Goal: Task Accomplishment & Management: Manage account settings

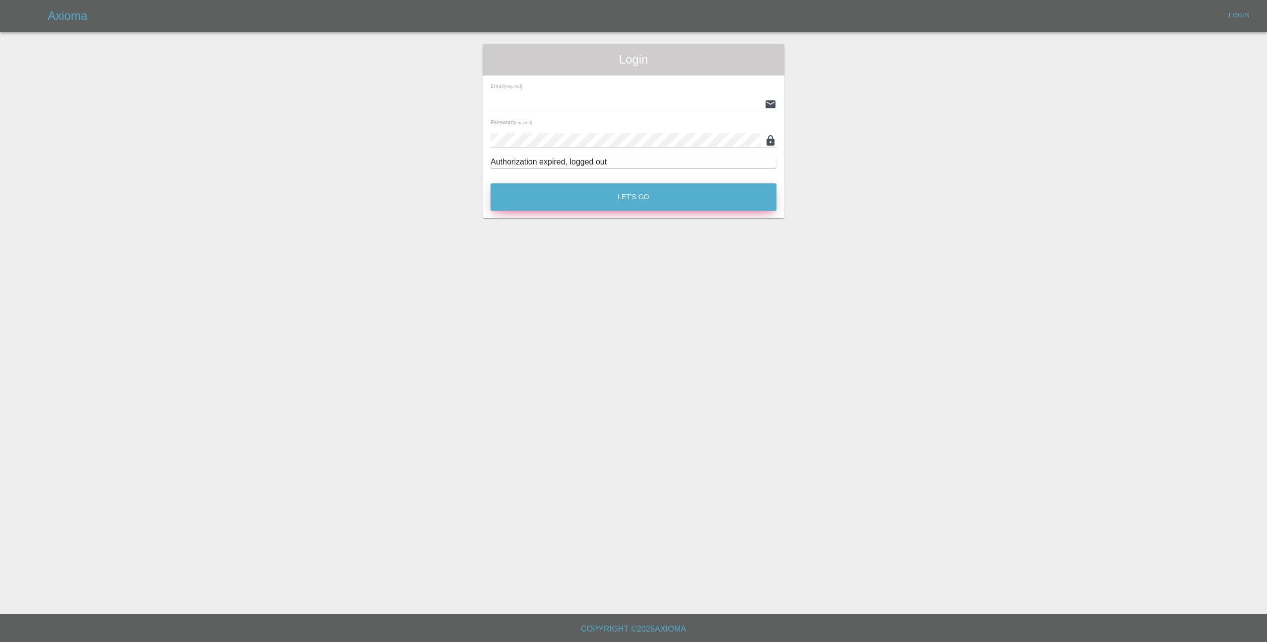
type input "[EMAIL_ADDRESS][DOMAIN_NAME]"
click at [643, 195] on button "Let's Go" at bounding box center [634, 196] width 286 height 27
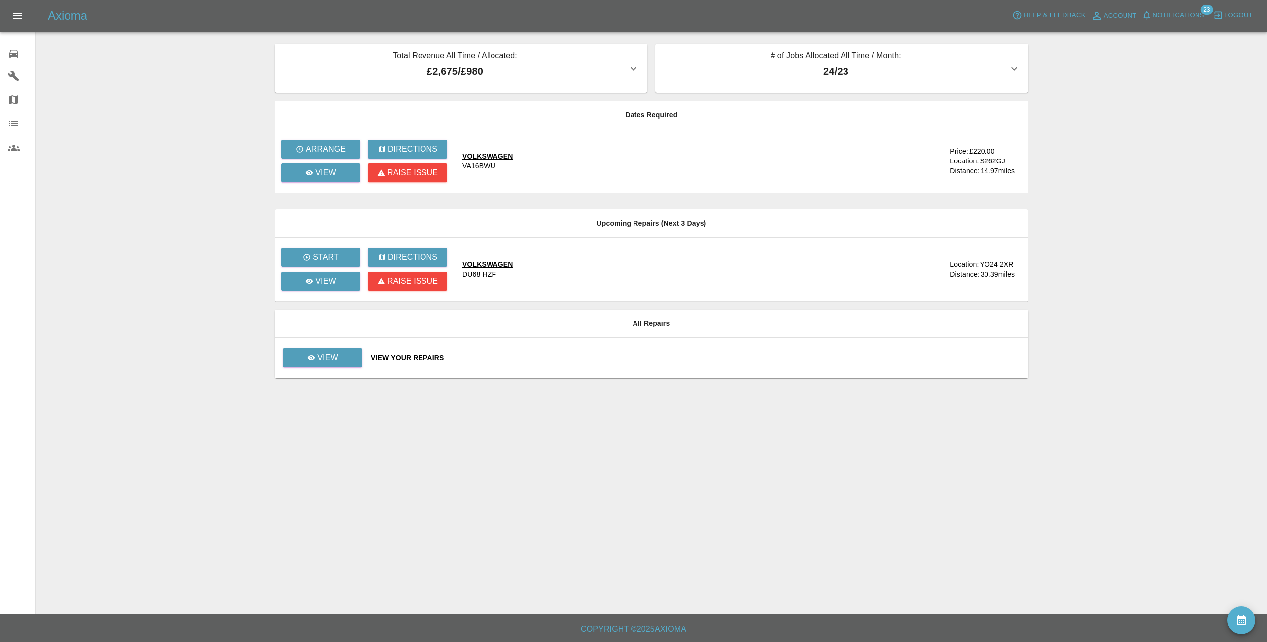
click at [1187, 15] on span "Notifications" at bounding box center [1179, 15] width 52 height 11
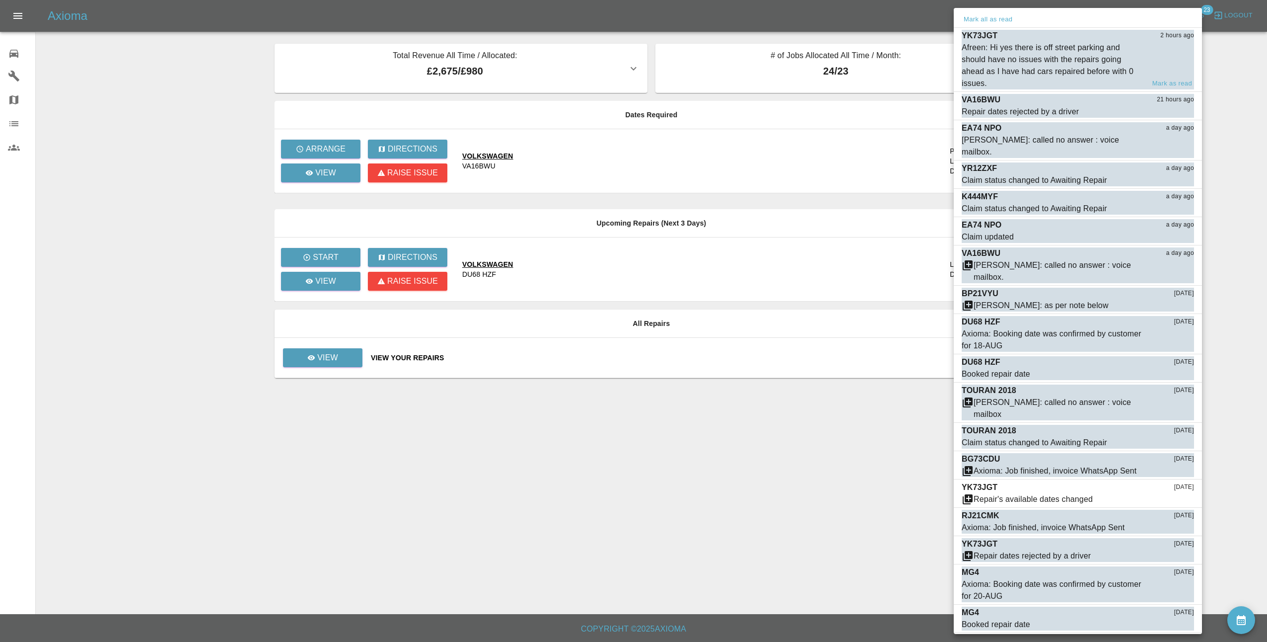
click at [1070, 57] on div "Afreen: Hi yes there is off street parking and should have no issues with the r…" at bounding box center [1053, 66] width 183 height 48
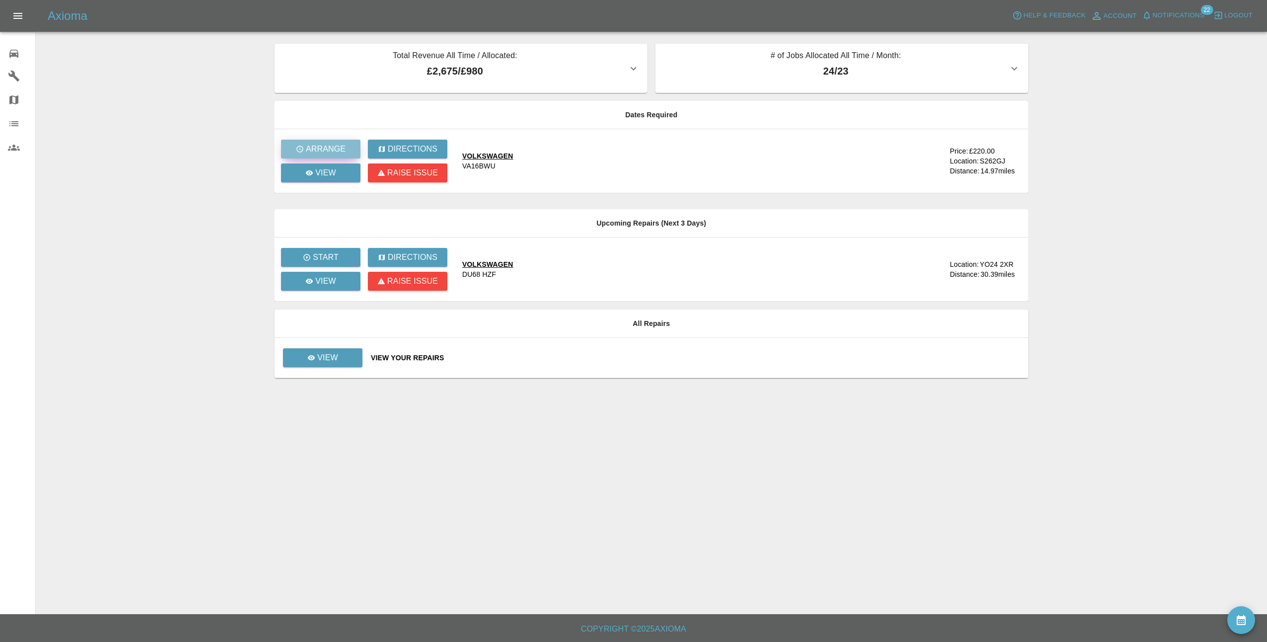
click at [326, 146] on p "Arrange" at bounding box center [326, 149] width 40 height 12
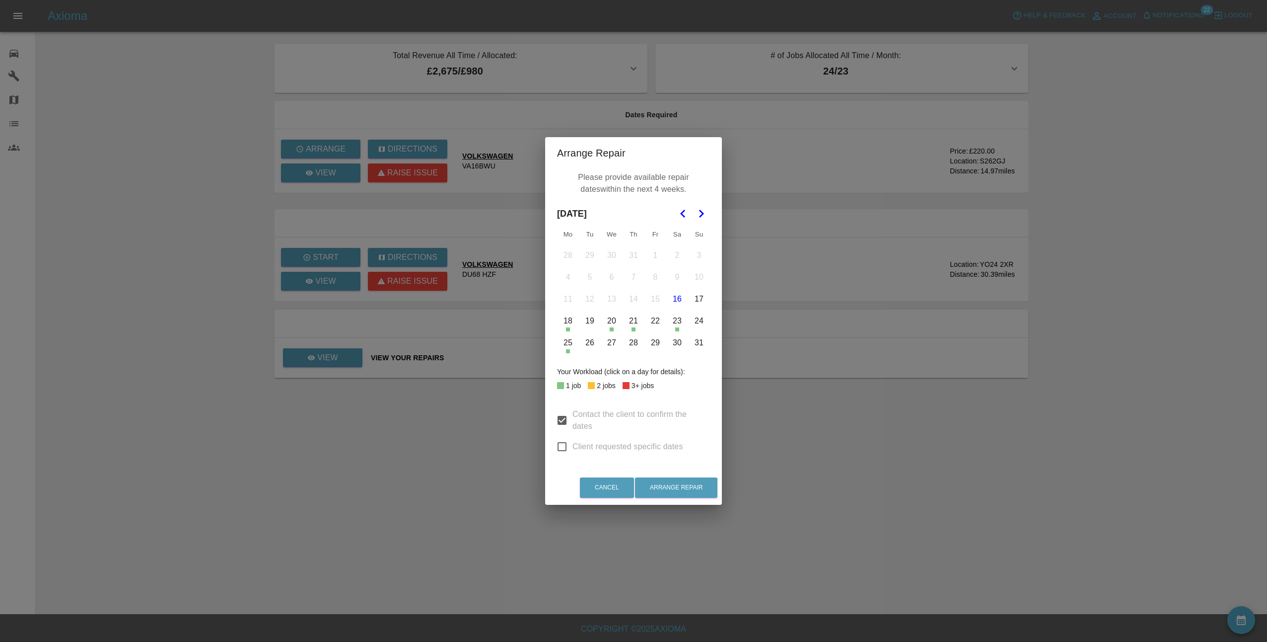
click at [594, 344] on button "26" at bounding box center [589, 342] width 21 height 21
click at [615, 341] on button "27" at bounding box center [611, 342] width 21 height 21
click at [633, 342] on button "28" at bounding box center [633, 342] width 21 height 21
click at [653, 340] on button "29" at bounding box center [655, 342] width 21 height 21
click at [652, 342] on button "29" at bounding box center [655, 342] width 21 height 21
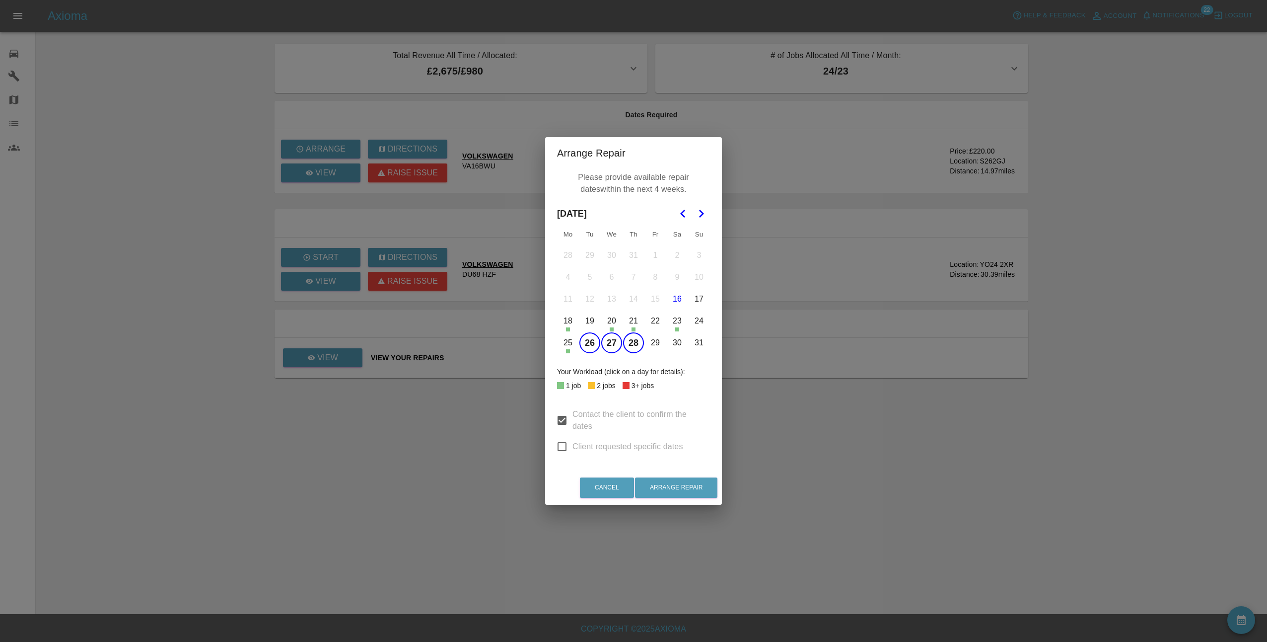
click at [635, 338] on button "28" at bounding box center [633, 342] width 21 height 21
click at [610, 337] on button "27" at bounding box center [611, 342] width 21 height 21
click at [590, 342] on button "26" at bounding box center [589, 342] width 21 height 21
click at [625, 484] on button "Cancel" at bounding box center [607, 487] width 54 height 20
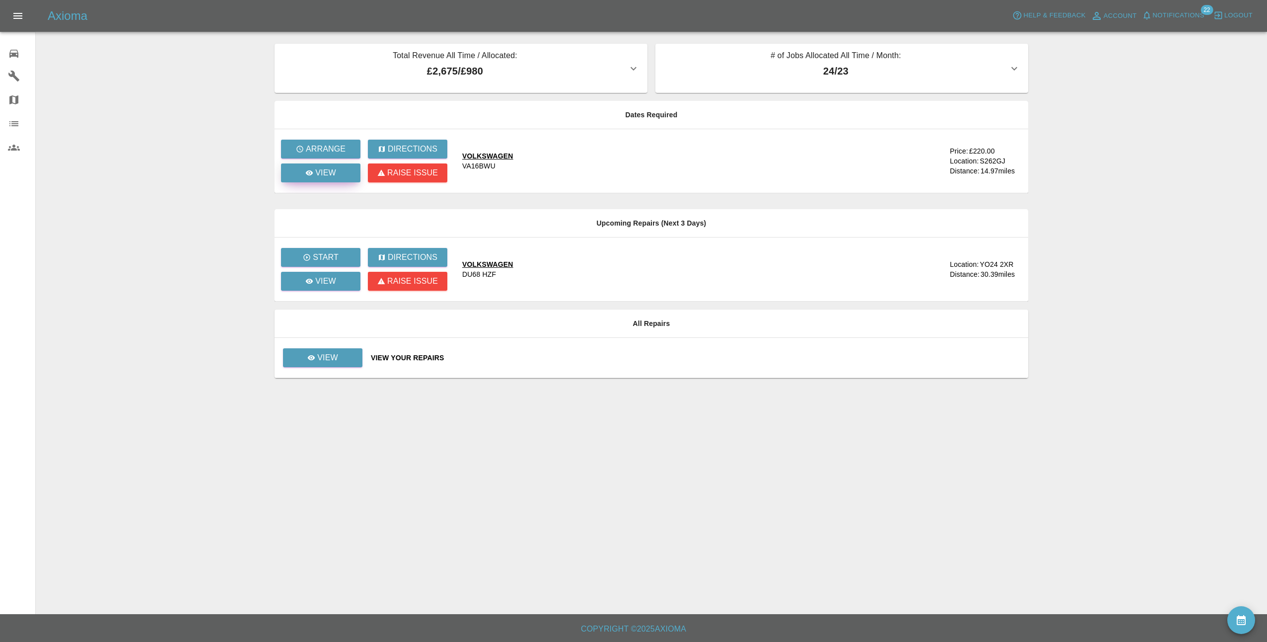
click at [326, 175] on p "View" at bounding box center [325, 173] width 21 height 12
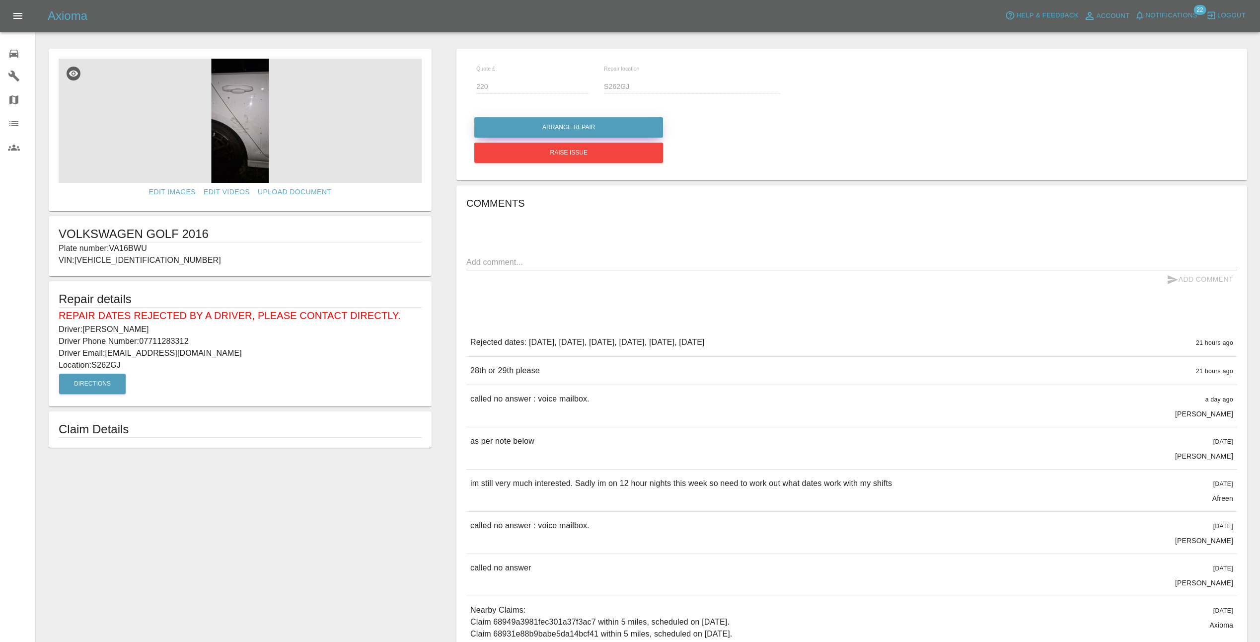
click at [537, 124] on button "Arrange Repair" at bounding box center [568, 127] width 189 height 20
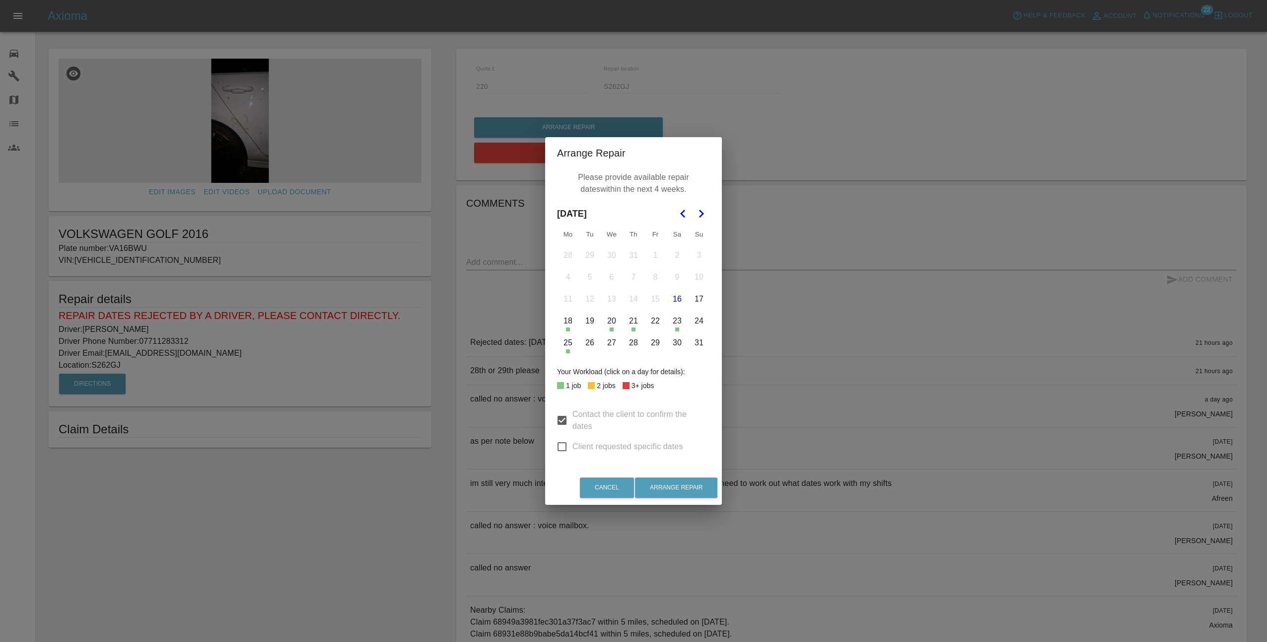
click at [638, 341] on button "28" at bounding box center [633, 342] width 21 height 21
click at [628, 487] on button "Cancel" at bounding box center [607, 487] width 54 height 20
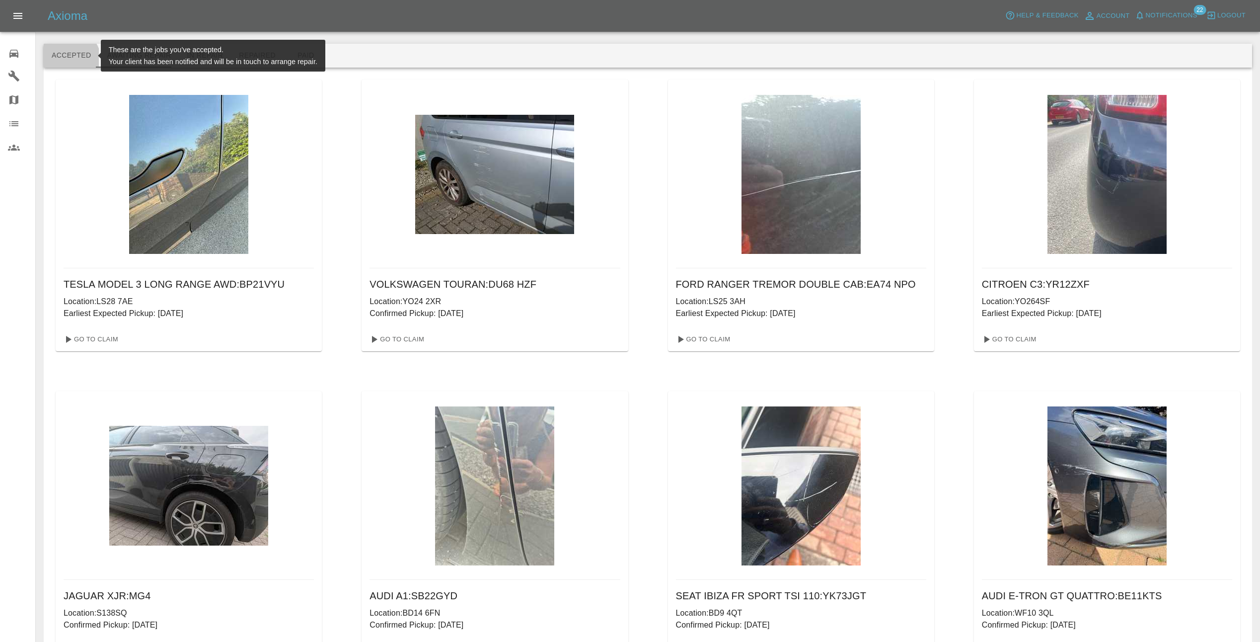
click at [69, 60] on button "Accepted" at bounding box center [71, 56] width 55 height 24
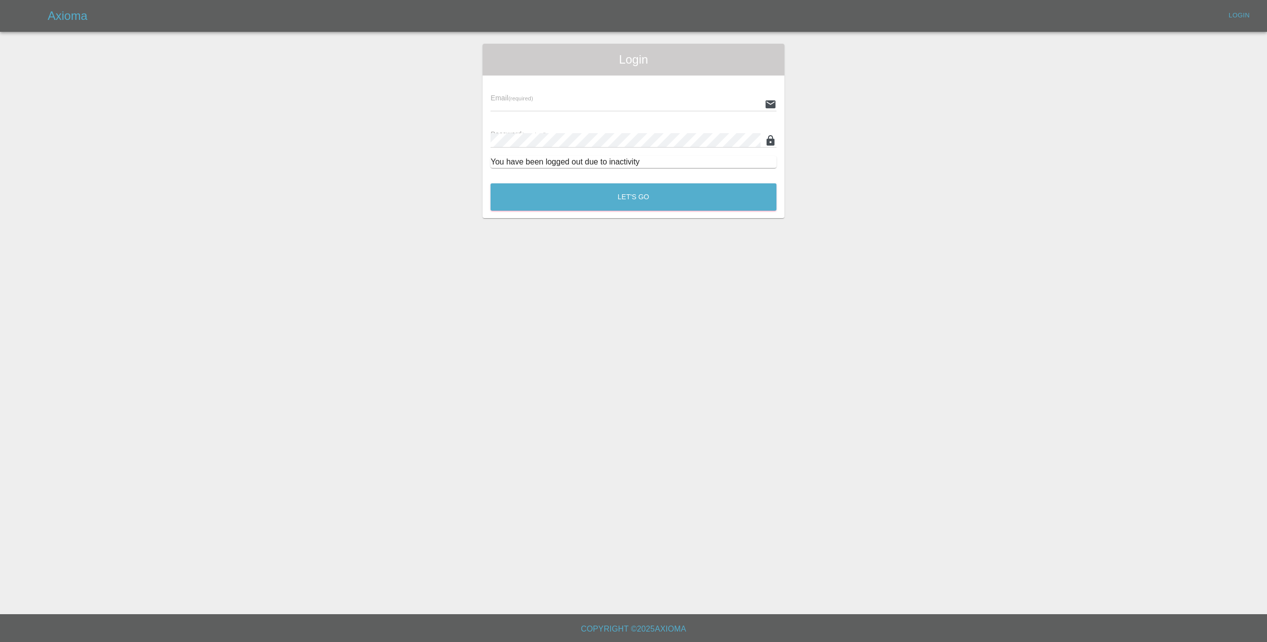
type input "[EMAIL_ADDRESS][DOMAIN_NAME]"
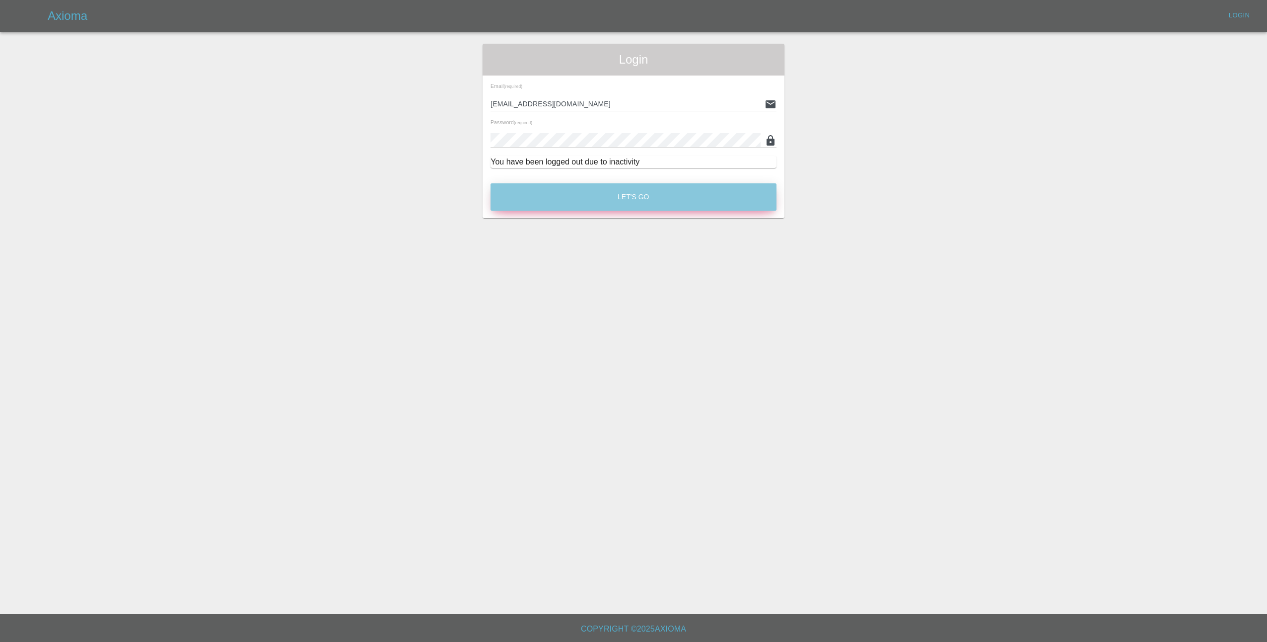
click at [616, 191] on button "Let's Go" at bounding box center [634, 196] width 286 height 27
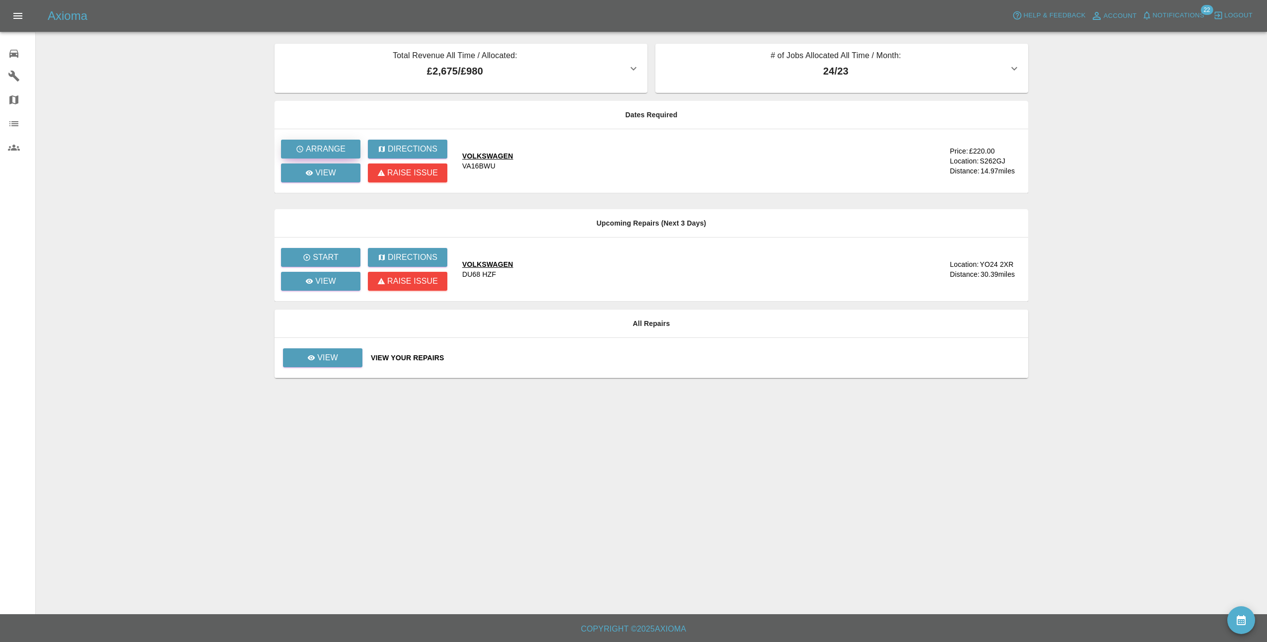
click at [344, 145] on p "Arrange" at bounding box center [326, 149] width 40 height 12
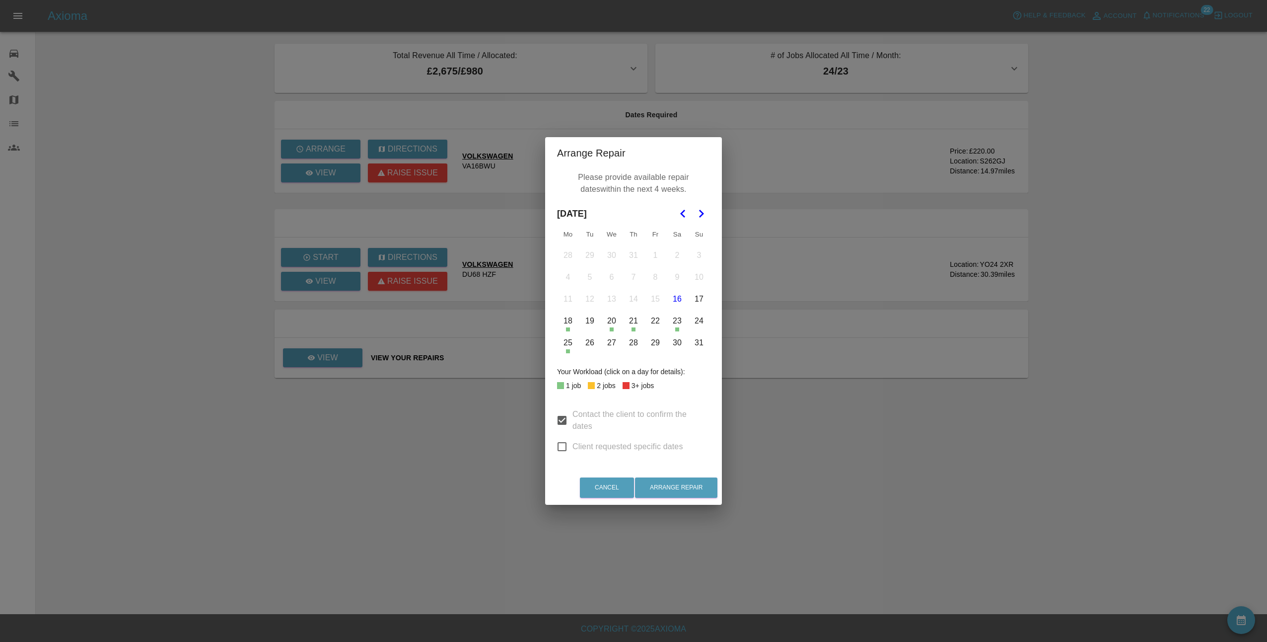
click at [636, 344] on button "28" at bounding box center [633, 342] width 21 height 21
click at [690, 488] on button "Arrange Repair" at bounding box center [676, 487] width 82 height 20
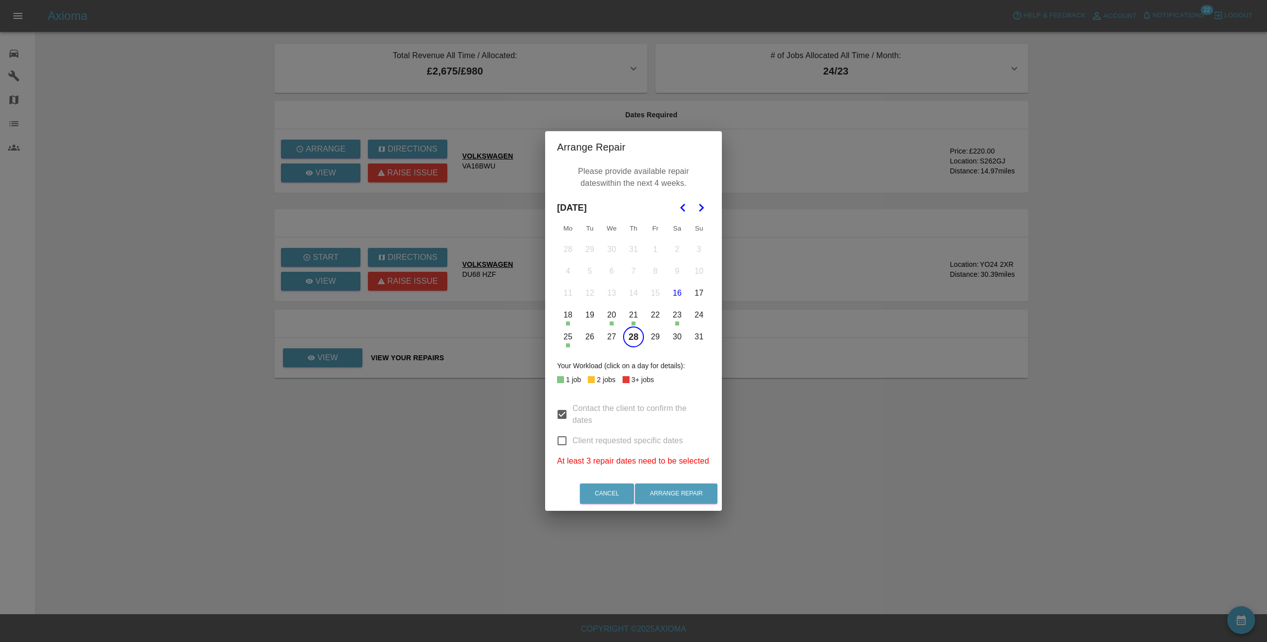
click at [653, 337] on button "29" at bounding box center [655, 336] width 21 height 21
click at [701, 208] on icon "Go to the Next Month" at bounding box center [701, 208] width 12 height 12
click at [572, 250] on button "1" at bounding box center [568, 249] width 21 height 21
click at [565, 440] on input "Client requested specific dates" at bounding box center [562, 440] width 21 height 21
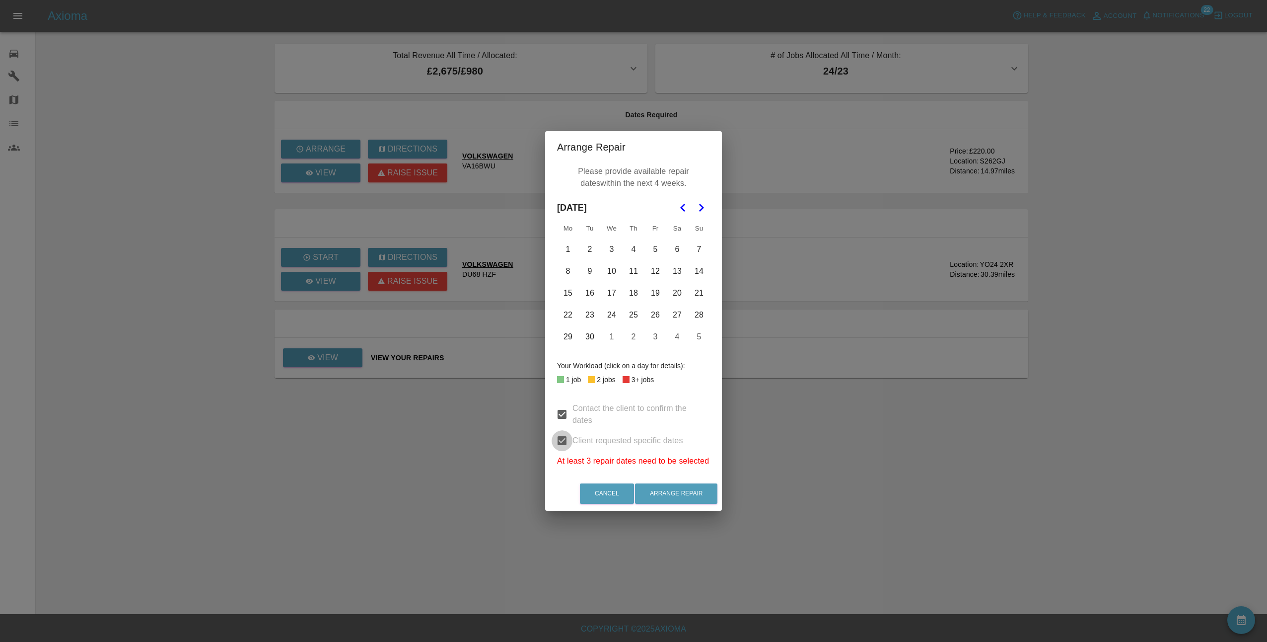
checkbox input "false"
click at [674, 493] on button "Arrange Repair" at bounding box center [676, 493] width 82 height 20
click at [567, 248] on button "1" at bounding box center [568, 249] width 21 height 21
click at [588, 248] on button "2" at bounding box center [589, 249] width 21 height 21
click at [615, 250] on button "3" at bounding box center [611, 249] width 21 height 21
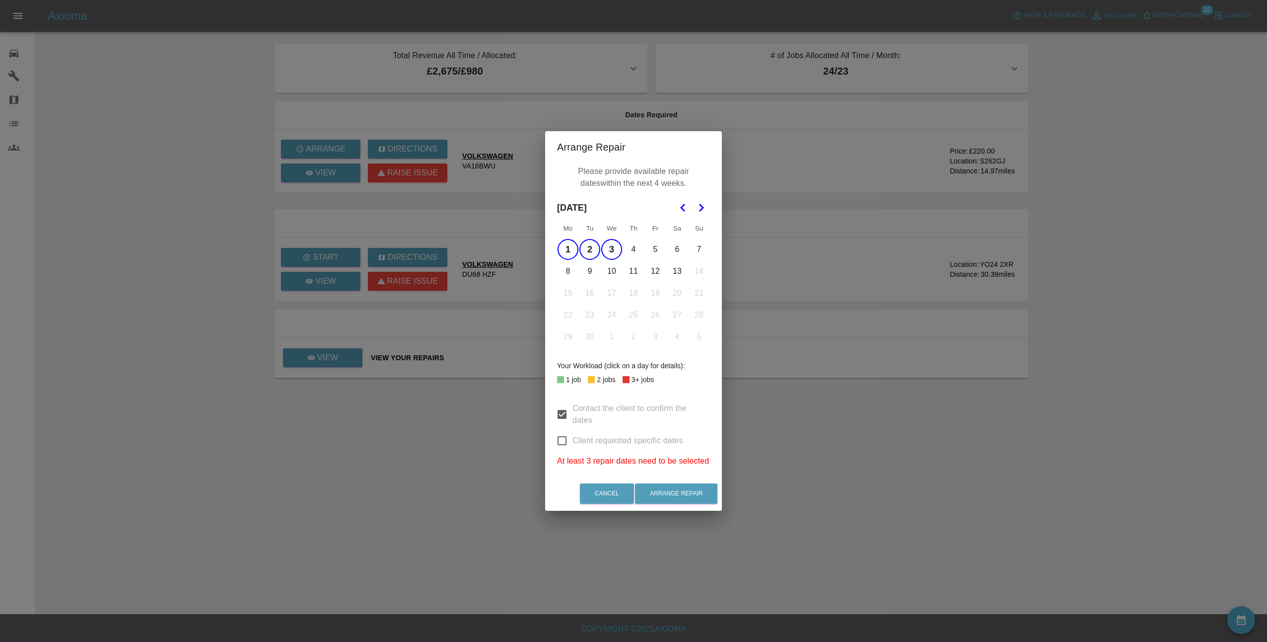
click at [639, 252] on button "4" at bounding box center [633, 249] width 21 height 21
click at [655, 250] on button "5" at bounding box center [655, 249] width 21 height 21
click at [567, 269] on button "8" at bounding box center [568, 271] width 21 height 21
click at [589, 269] on button "9" at bounding box center [589, 271] width 21 height 21
click at [615, 273] on button "10" at bounding box center [611, 271] width 21 height 21
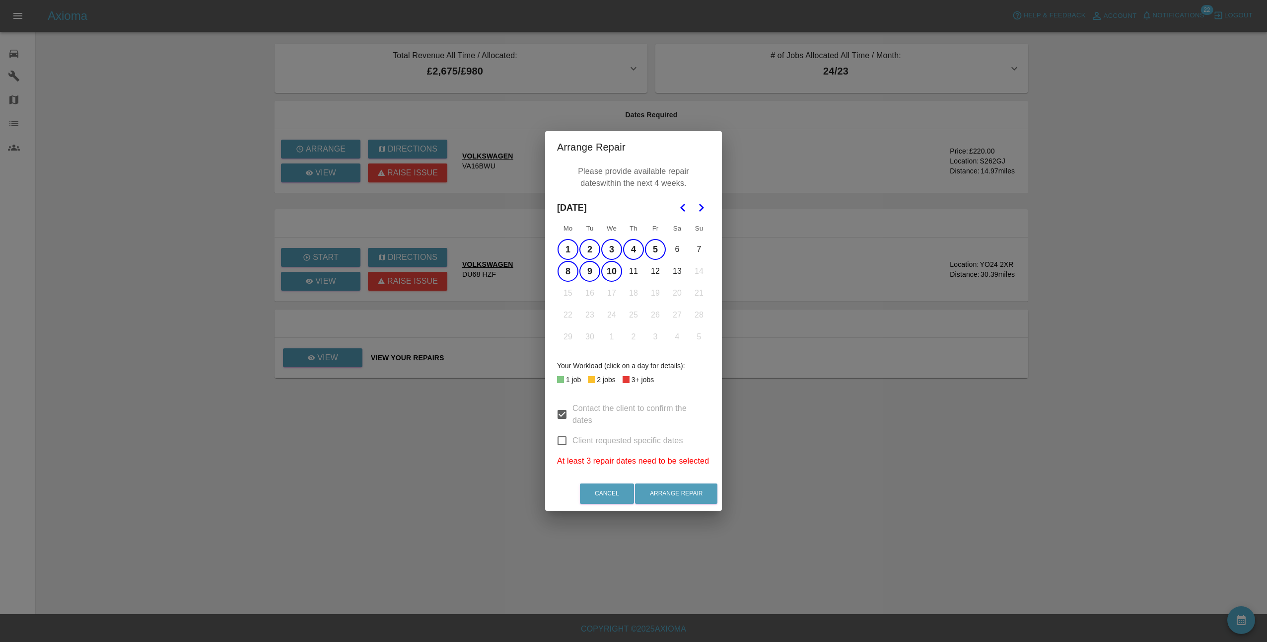
click at [643, 275] on button "11" at bounding box center [633, 271] width 21 height 21
click at [651, 274] on button "12" at bounding box center [655, 271] width 21 height 21
click at [672, 271] on button "13" at bounding box center [677, 271] width 21 height 21
click at [682, 209] on polygon "Go to the Previous Month" at bounding box center [682, 208] width 5 height 8
click at [639, 338] on button "28" at bounding box center [633, 336] width 21 height 21
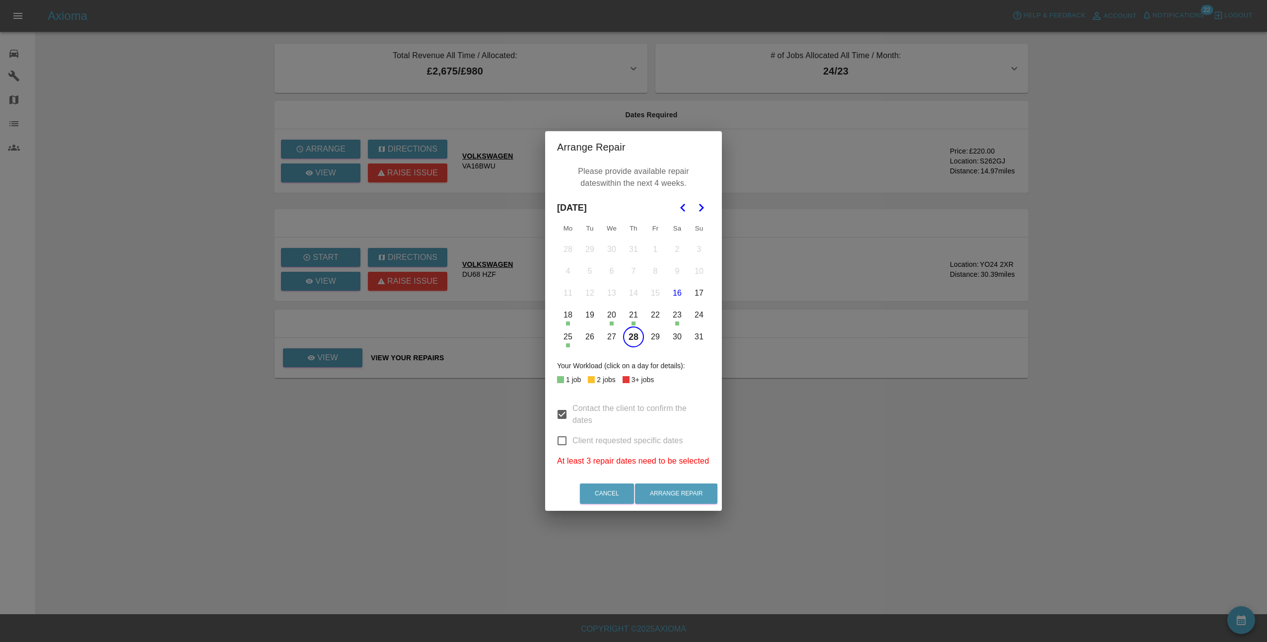
click at [654, 337] on button "29" at bounding box center [655, 336] width 21 height 21
click at [624, 491] on button "Cancel" at bounding box center [607, 493] width 54 height 20
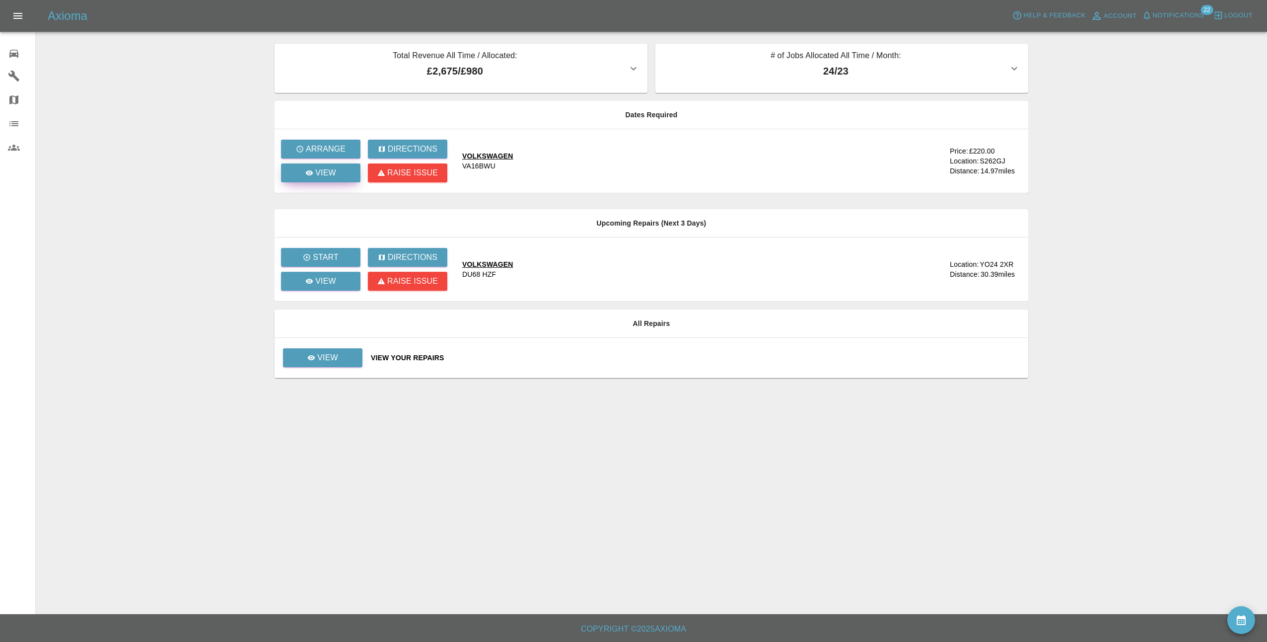
click at [308, 181] on link "View" at bounding box center [320, 172] width 79 height 19
click at [329, 280] on p "View" at bounding box center [325, 281] width 21 height 12
click at [355, 359] on link "View" at bounding box center [322, 357] width 79 height 19
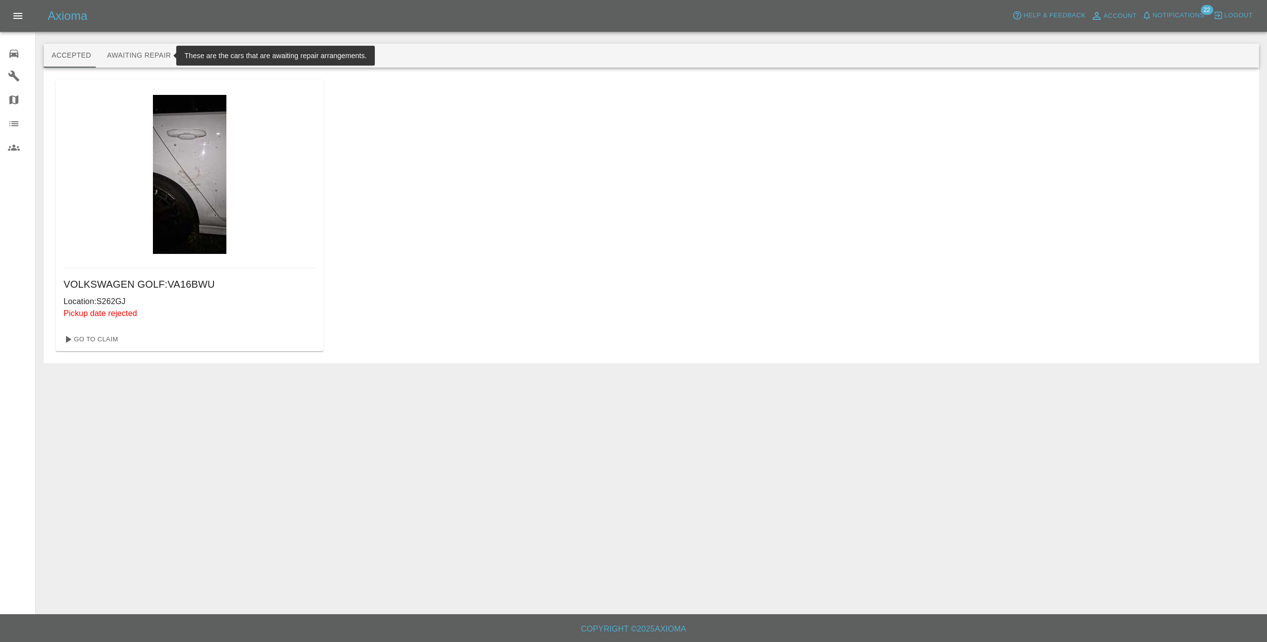
click at [132, 51] on button "Awaiting Repair" at bounding box center [139, 56] width 80 height 24
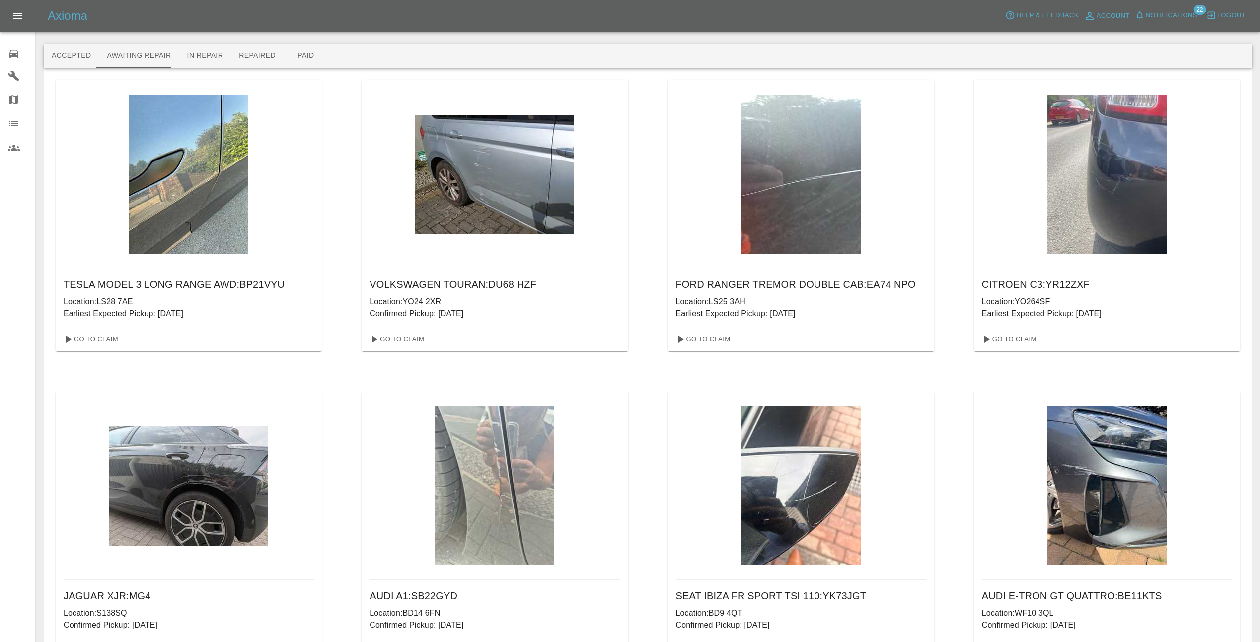
click at [1168, 10] on span "Notifications" at bounding box center [1172, 15] width 52 height 11
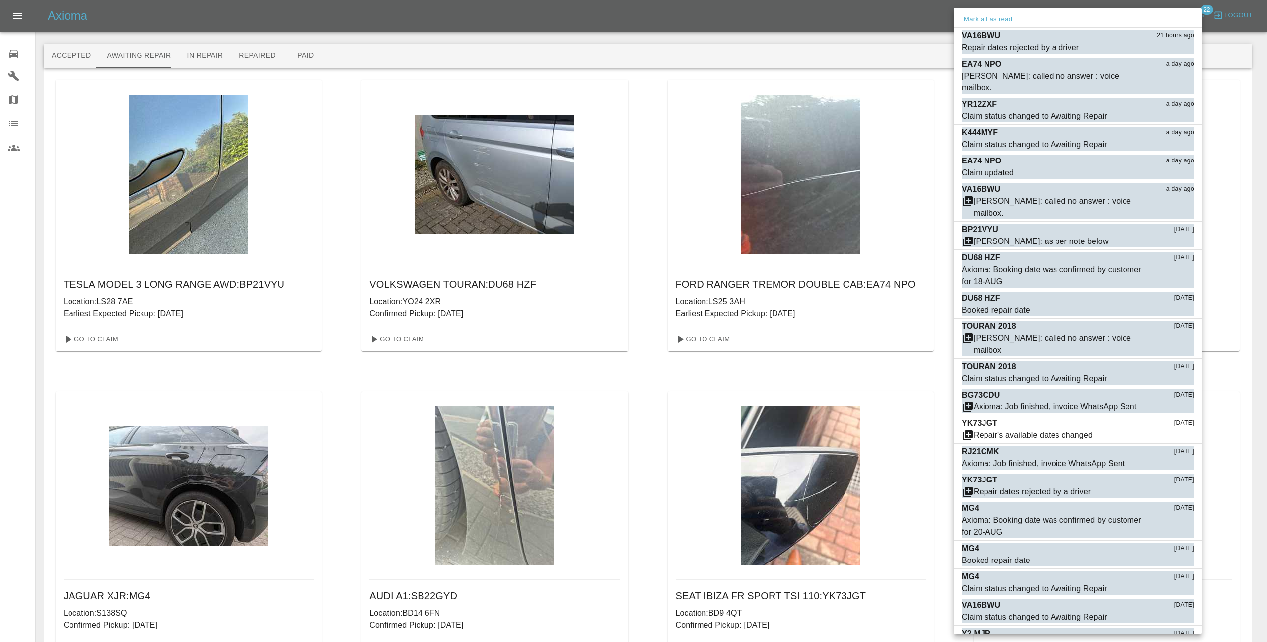
click at [1165, 5] on div at bounding box center [633, 321] width 1267 height 642
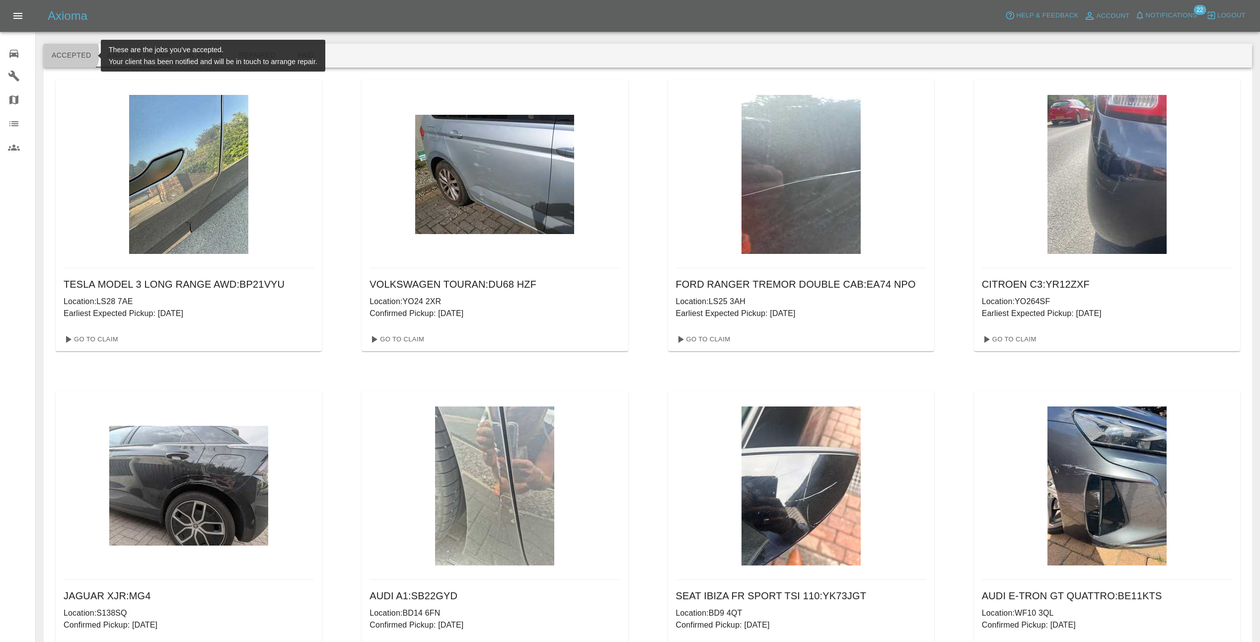
click at [63, 54] on button "Accepted" at bounding box center [71, 56] width 55 height 24
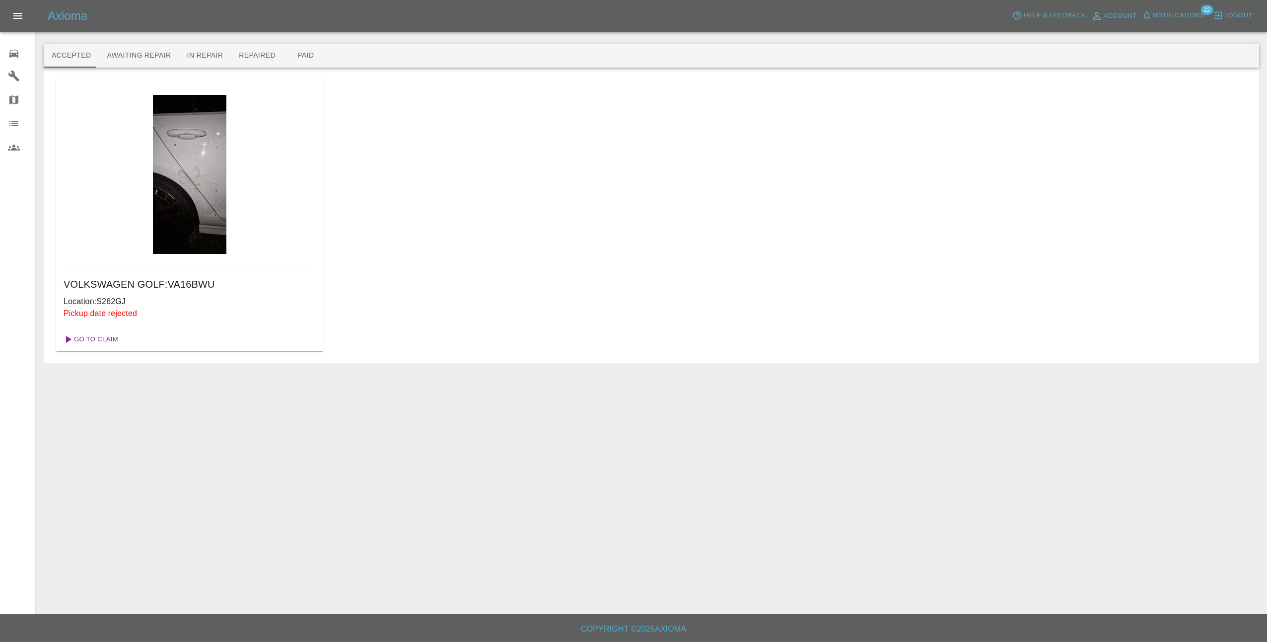
click at [99, 337] on link "Go To Claim" at bounding box center [90, 339] width 61 height 16
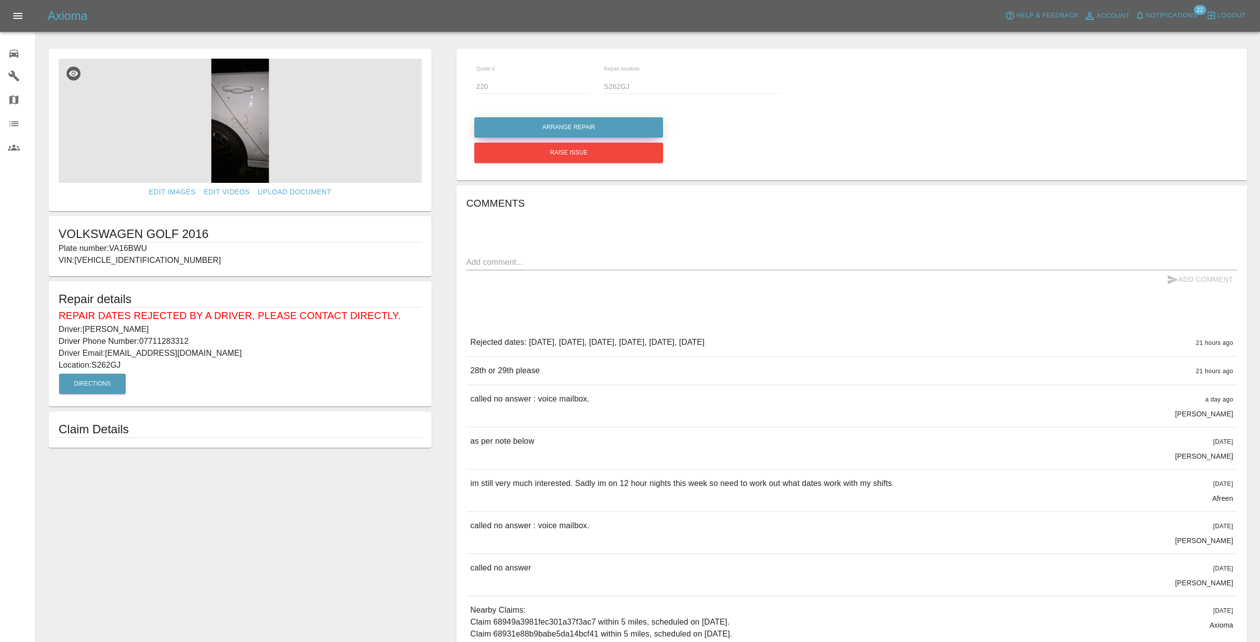
click at [551, 121] on button "Arrange Repair" at bounding box center [568, 127] width 189 height 20
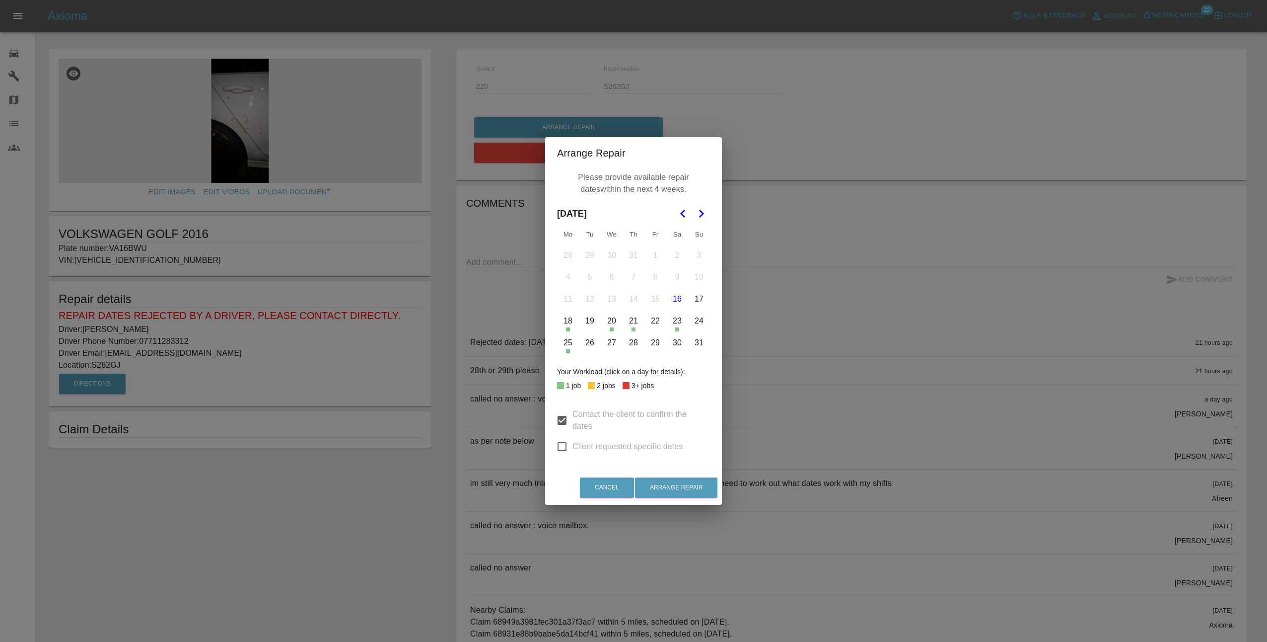
click at [634, 347] on button "28" at bounding box center [633, 342] width 21 height 21
click at [655, 345] on button "29" at bounding box center [655, 342] width 21 height 21
click at [563, 448] on input "Client requested specific dates" at bounding box center [562, 446] width 21 height 21
checkbox input "true"
click at [636, 342] on button "28" at bounding box center [633, 342] width 21 height 21
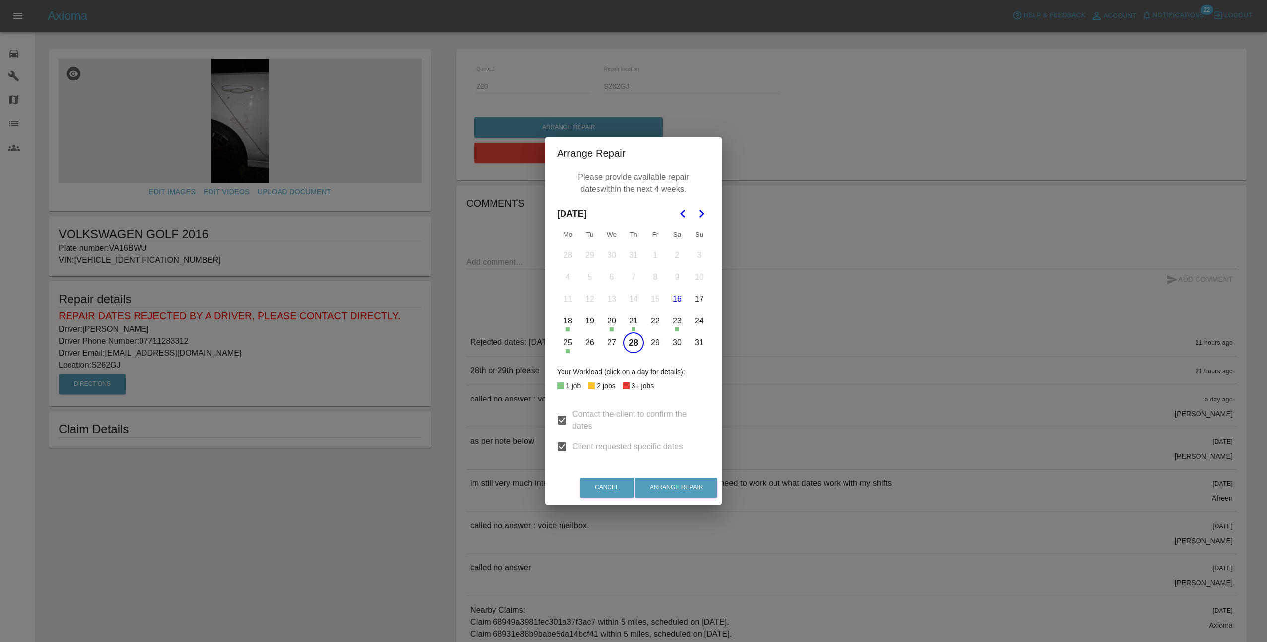
click at [650, 342] on button "29" at bounding box center [655, 342] width 21 height 21
click at [669, 482] on button "Arrange Repair" at bounding box center [676, 487] width 82 height 20
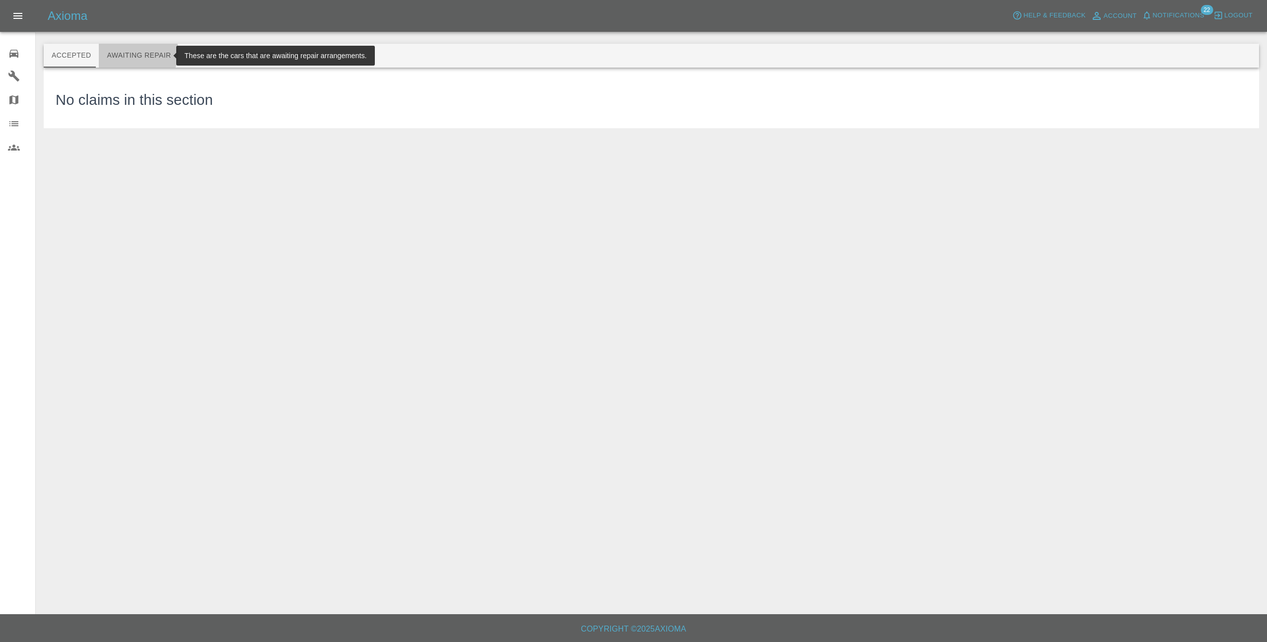
click at [127, 52] on button "Awaiting Repair" at bounding box center [139, 56] width 80 height 24
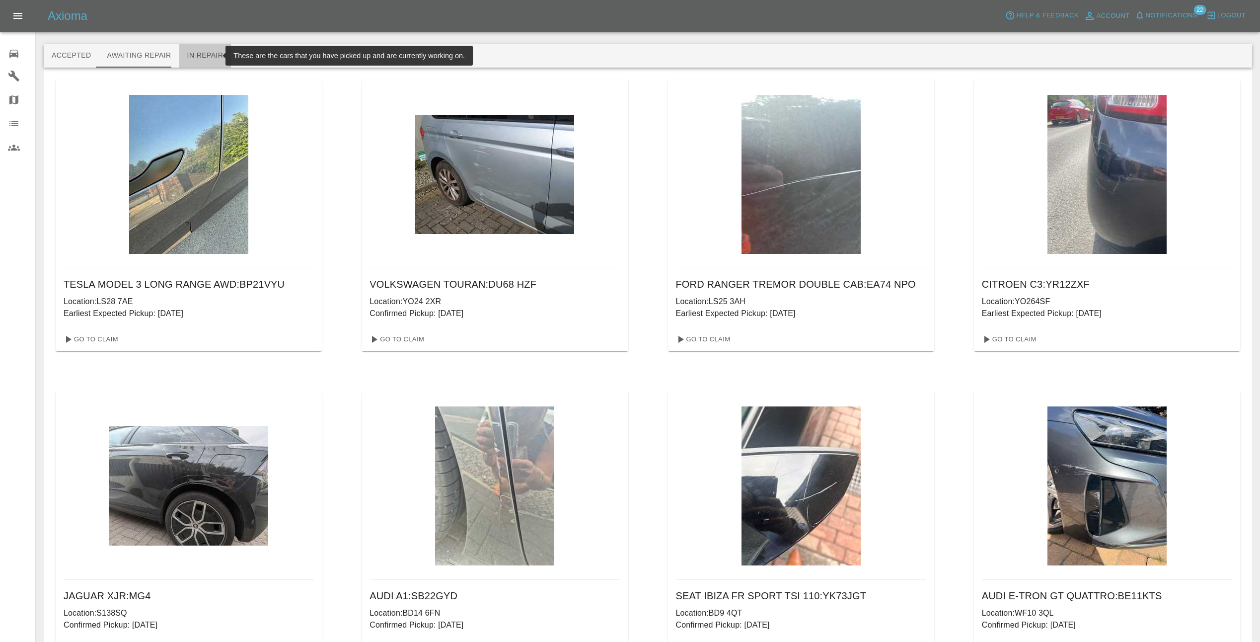
click at [200, 61] on button "In Repair" at bounding box center [205, 56] width 52 height 24
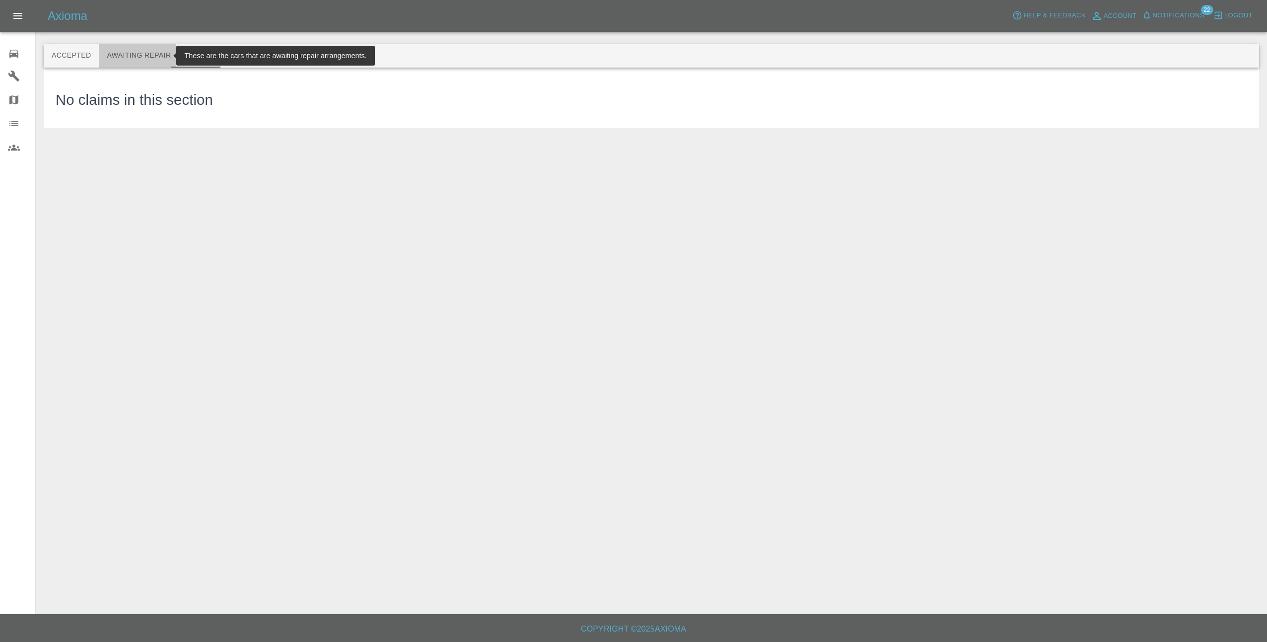
click at [123, 55] on button "Awaiting Repair" at bounding box center [139, 56] width 80 height 24
